Goal: Transaction & Acquisition: Book appointment/travel/reservation

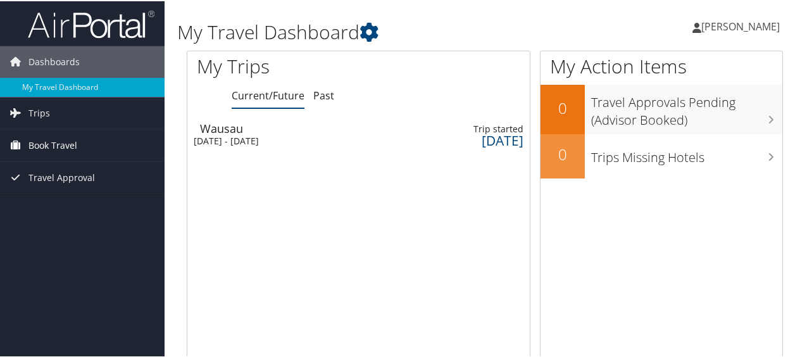
click at [47, 139] on span "Book Travel" at bounding box center [52, 145] width 49 height 32
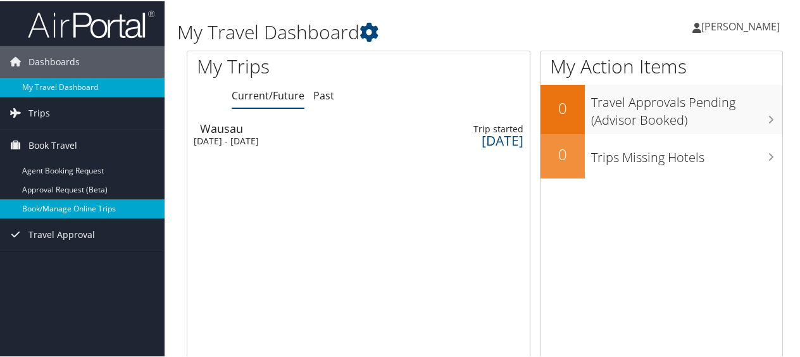
click at [48, 204] on link "Book/Manage Online Trips" at bounding box center [82, 207] width 165 height 19
